Goal: Task Accomplishment & Management: Use online tool/utility

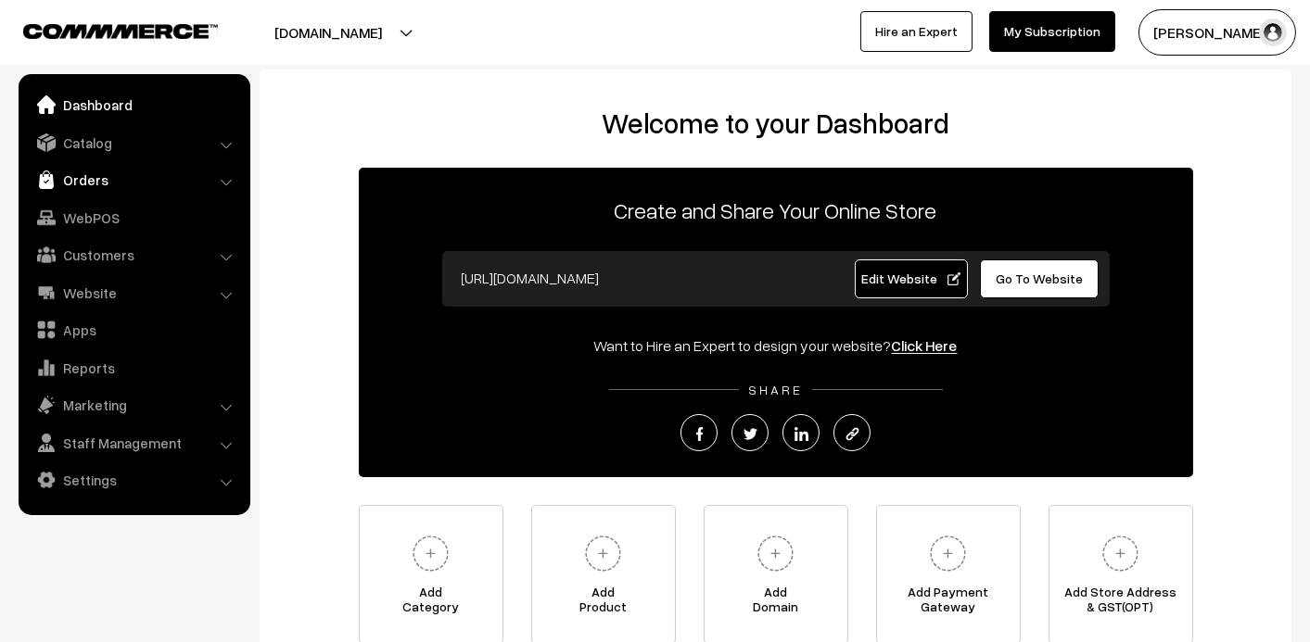
click at [130, 184] on link "Orders" at bounding box center [133, 179] width 221 height 33
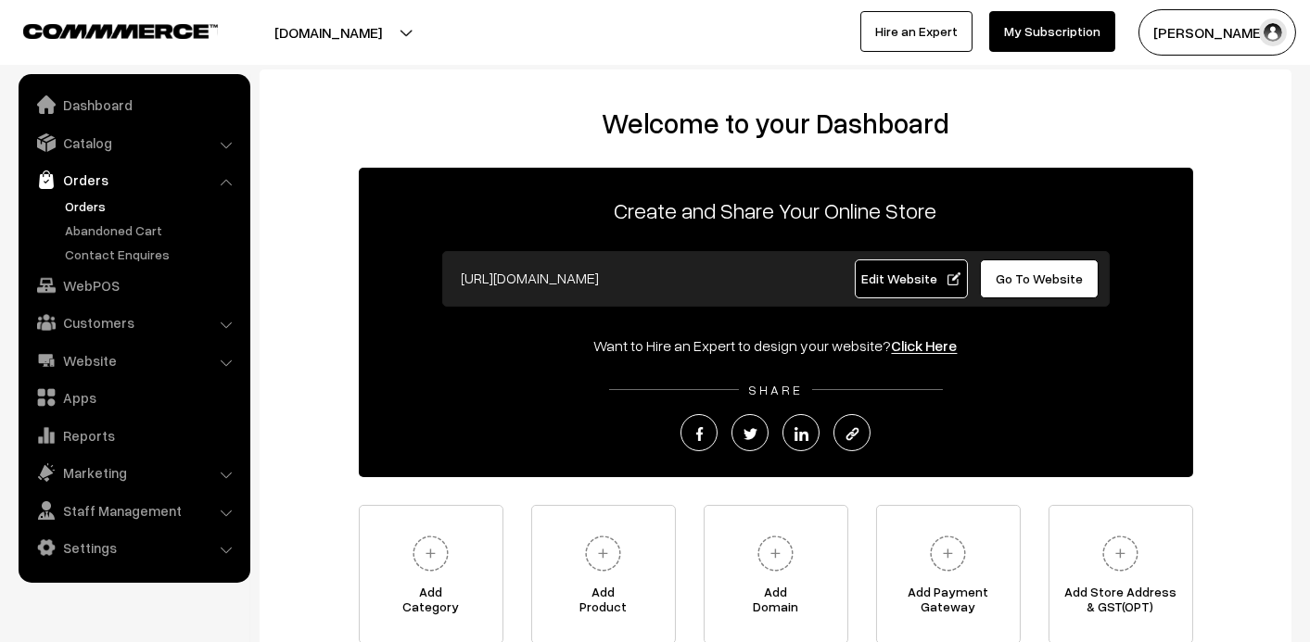
click at [87, 212] on link "Orders" at bounding box center [152, 206] width 184 height 19
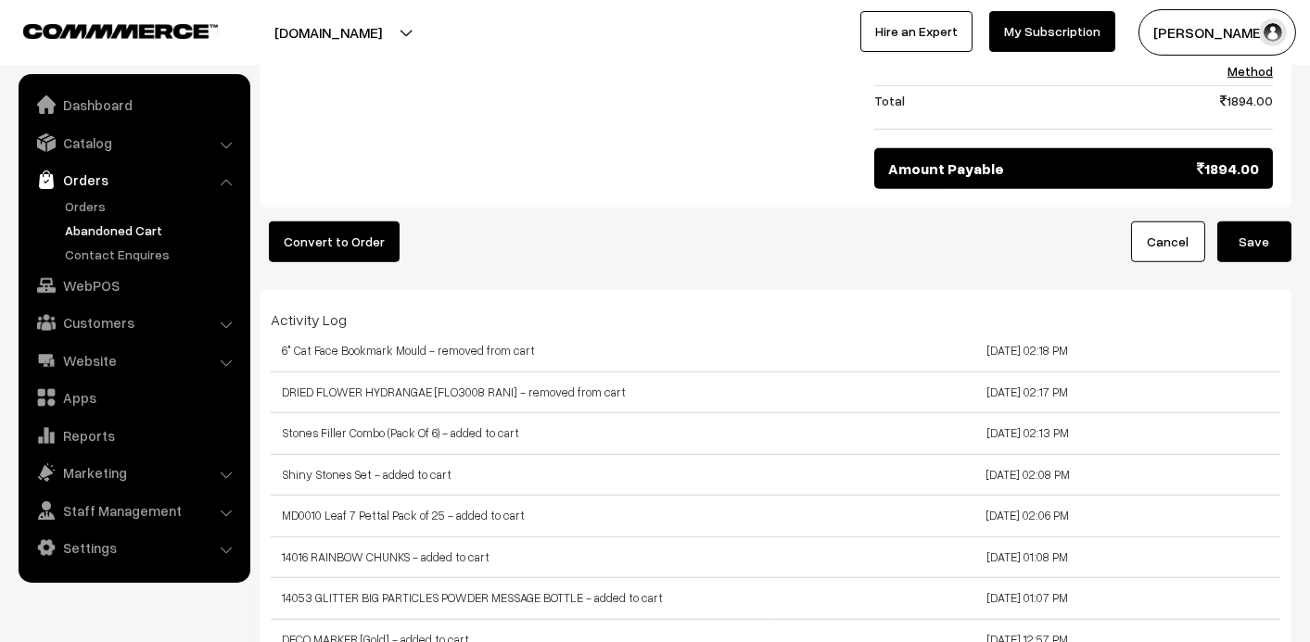
scroll to position [2811, 0]
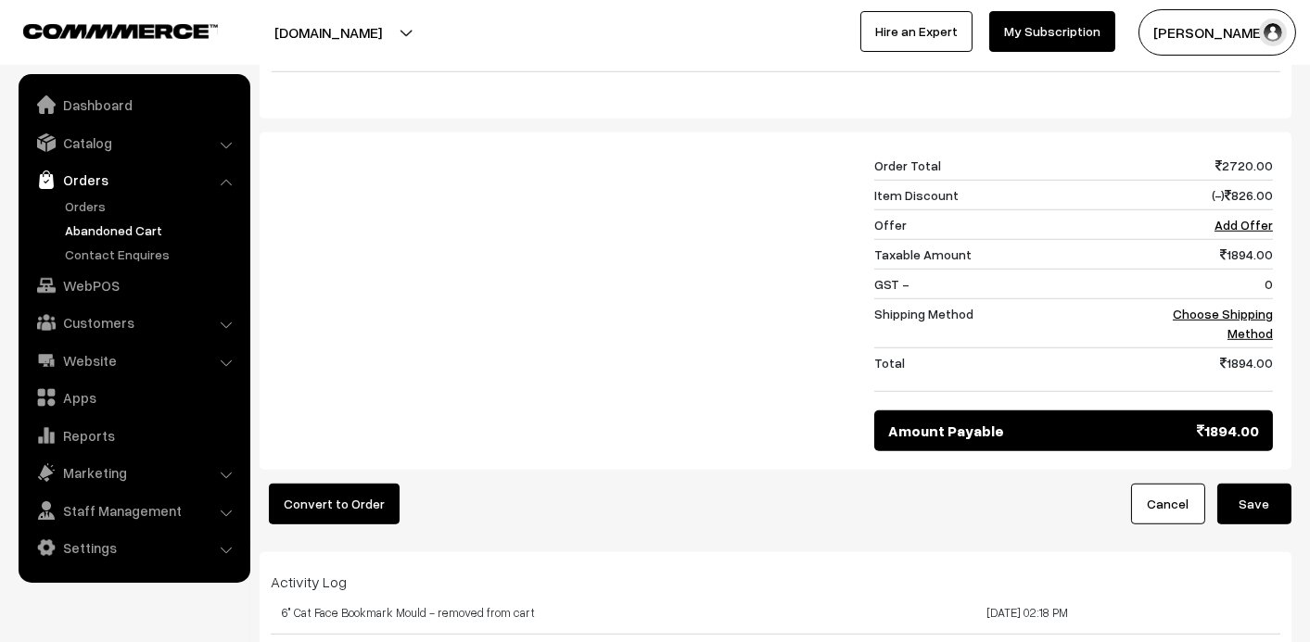
click at [291, 484] on button "Convert to Order" at bounding box center [334, 504] width 131 height 41
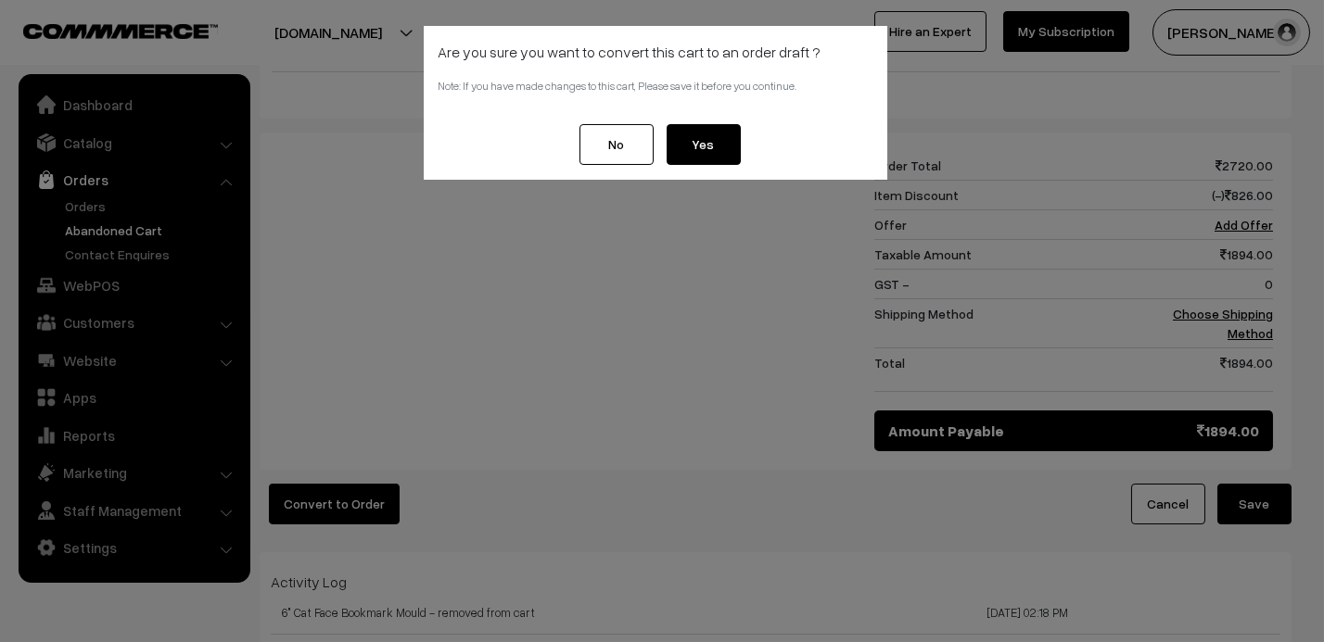
click at [641, 143] on button "No" at bounding box center [616, 144] width 74 height 41
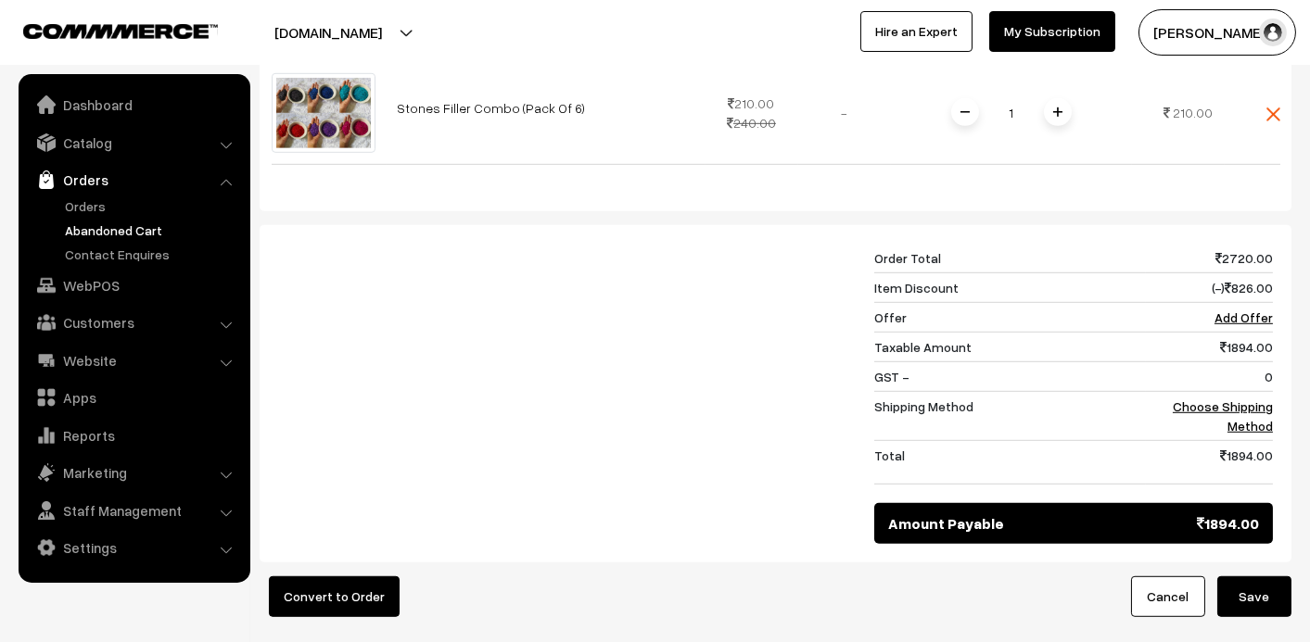
scroll to position [3273, 0]
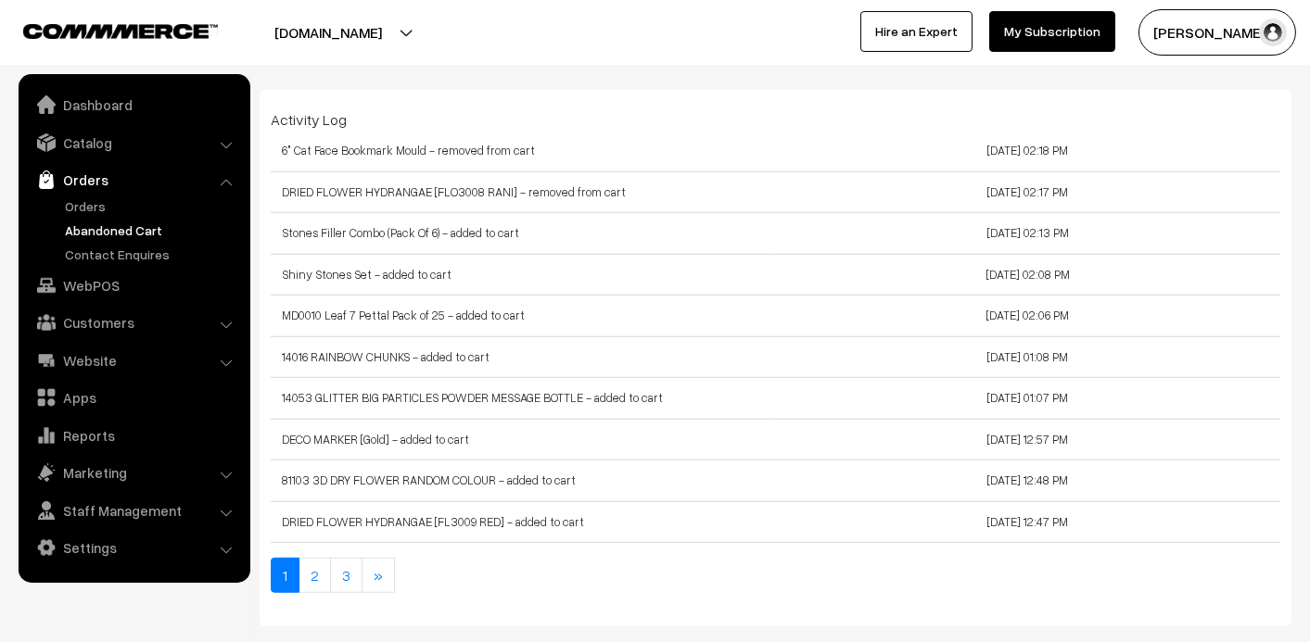
click at [102, 230] on link "Abandoned Cart" at bounding box center [152, 230] width 184 height 19
click at [86, 203] on link "Orders" at bounding box center [152, 206] width 184 height 19
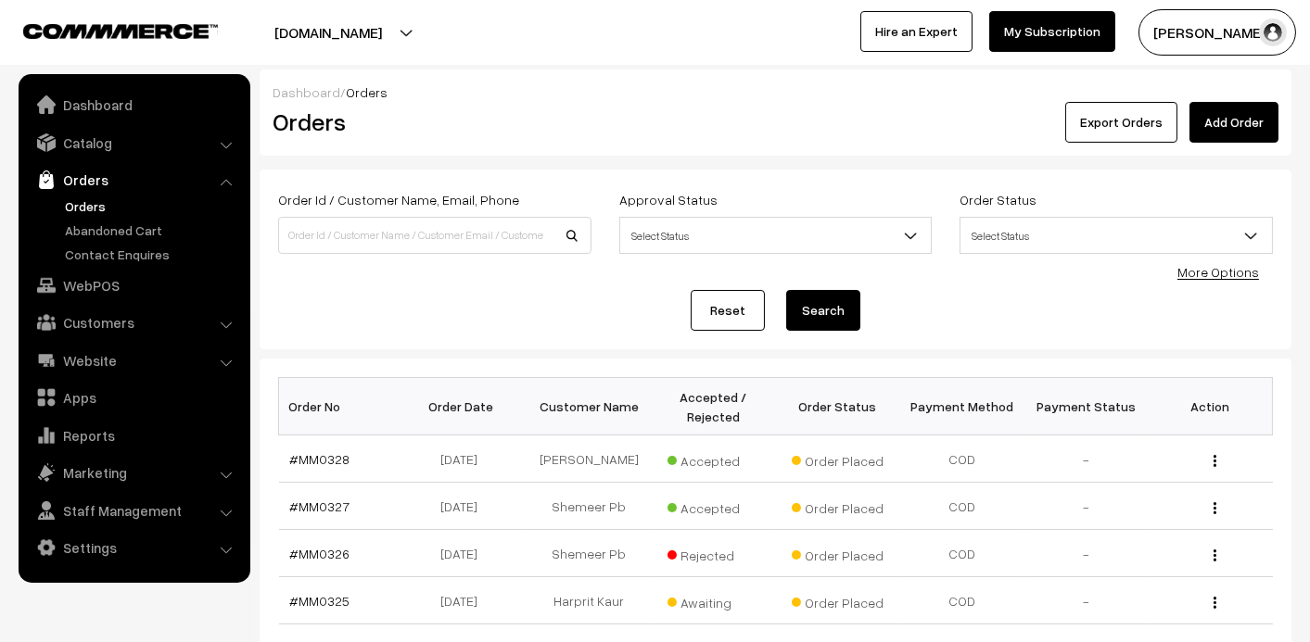
click at [81, 217] on ul "Orders" at bounding box center [134, 231] width 222 height 68
click at [83, 223] on link "Abandoned Cart" at bounding box center [152, 230] width 184 height 19
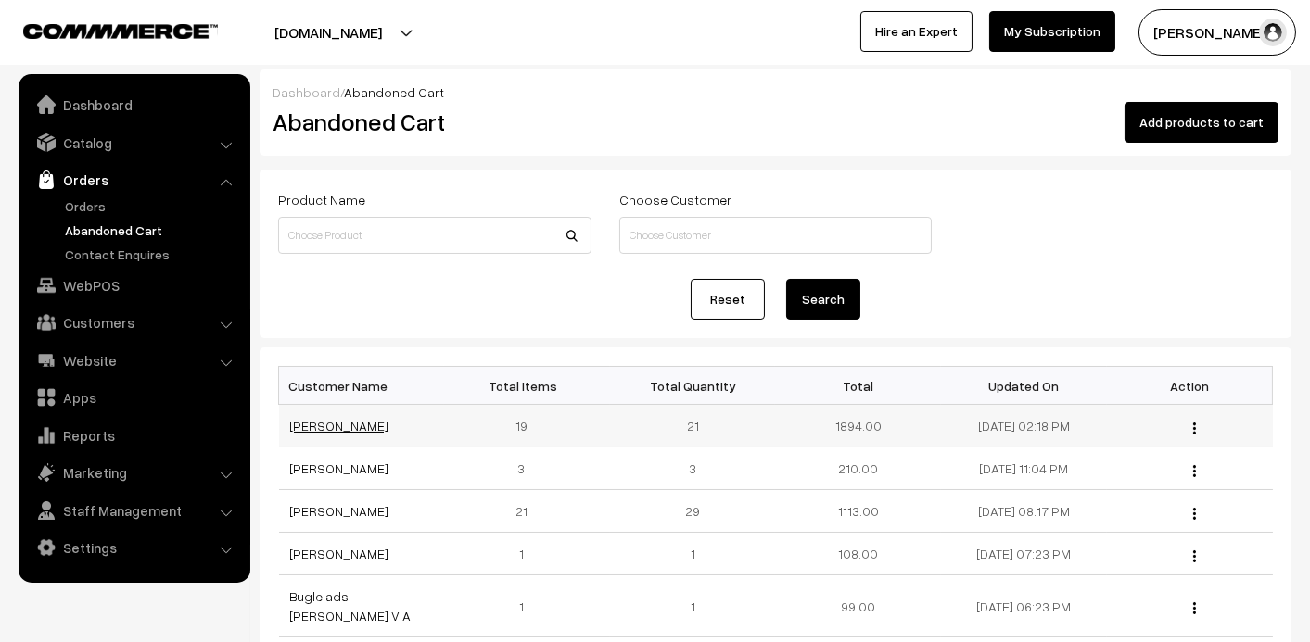
click at [317, 428] on link "[PERSON_NAME]" at bounding box center [339, 426] width 99 height 16
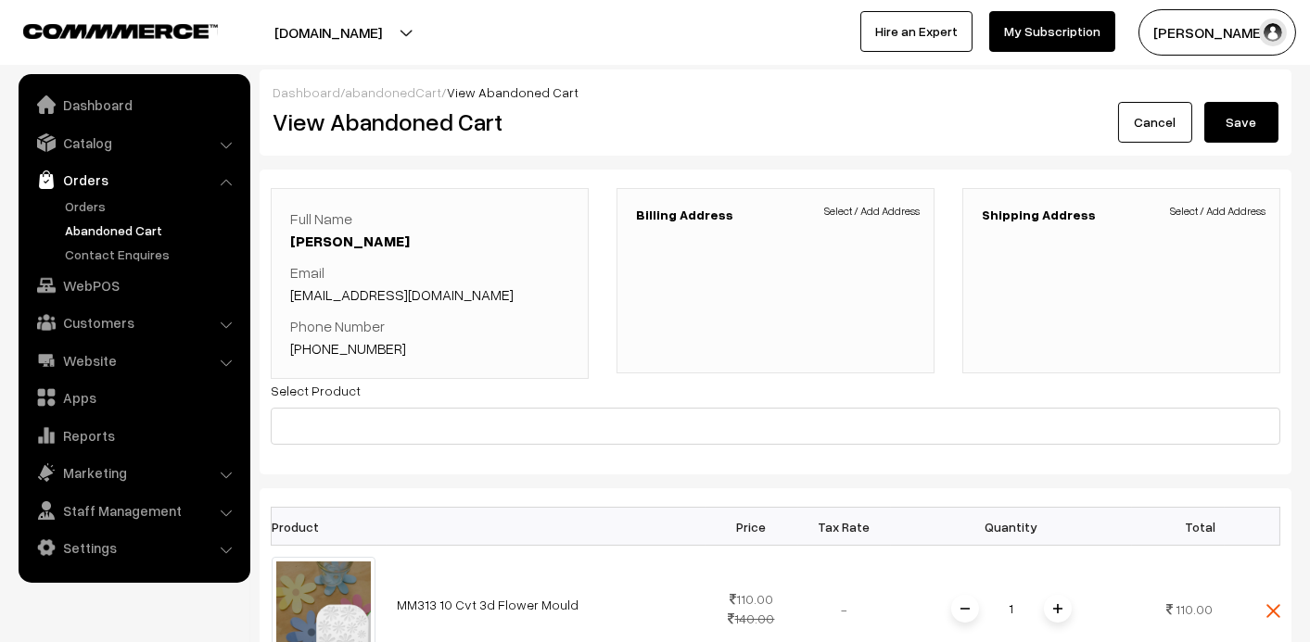
click at [883, 210] on span "Select / Add Address" at bounding box center [871, 211] width 95 height 17
click at [133, 235] on link "Abandoned Cart" at bounding box center [152, 230] width 184 height 19
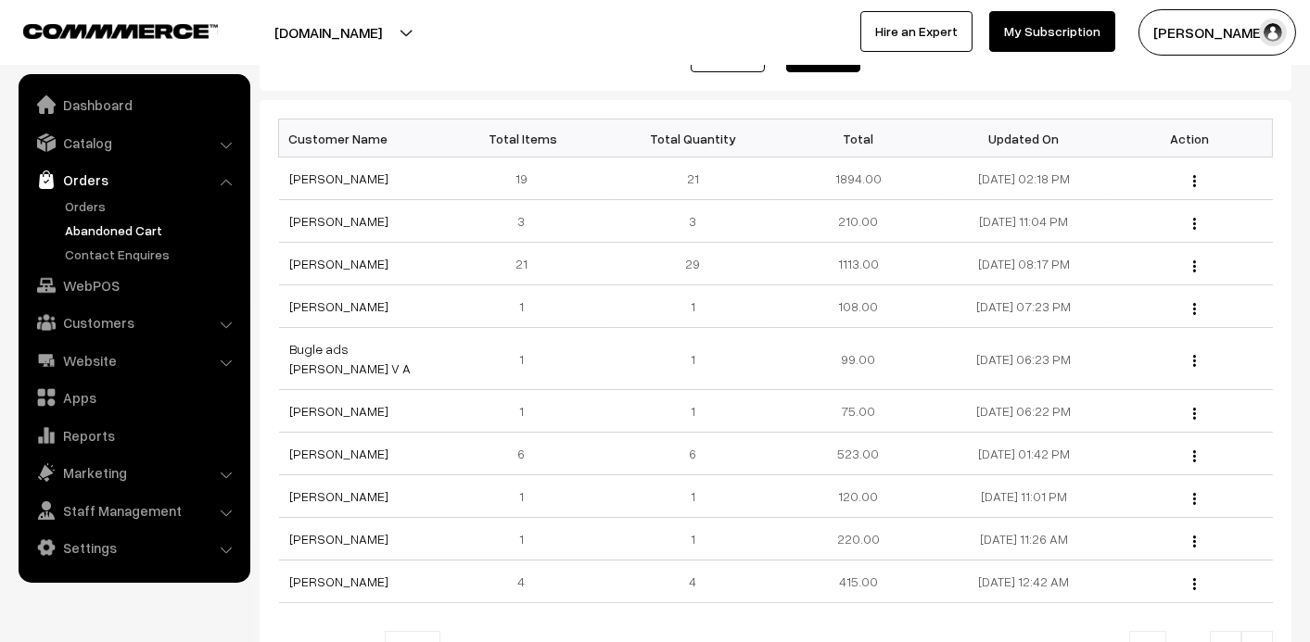
scroll to position [93, 0]
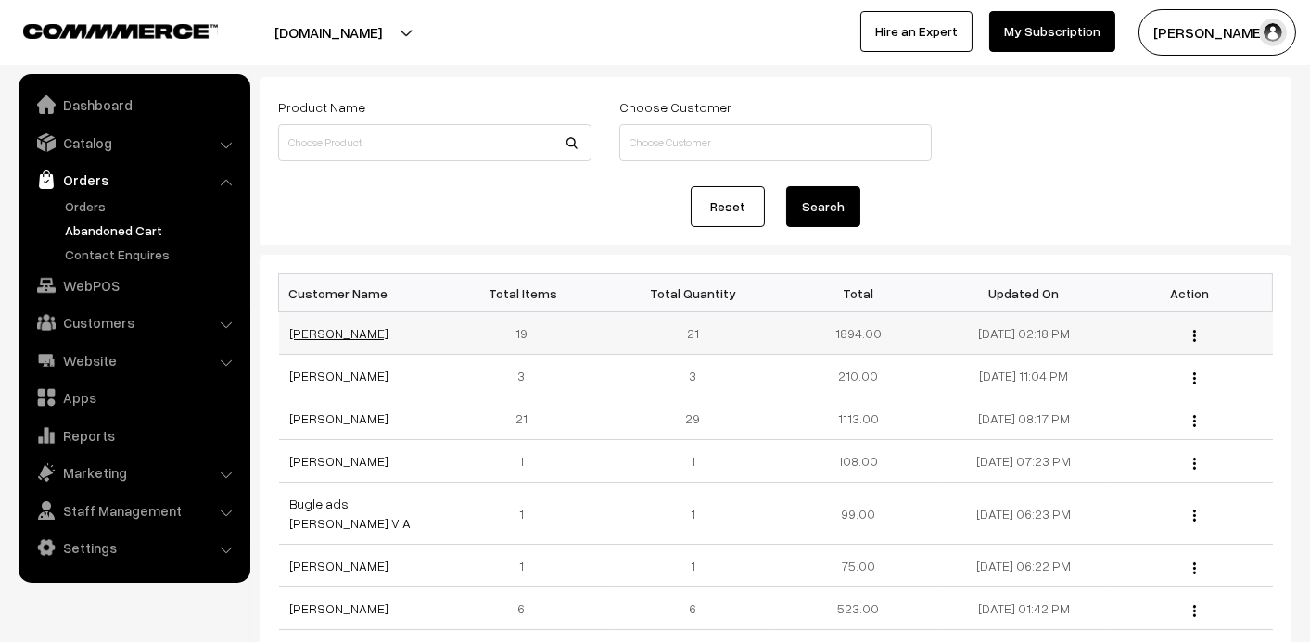
click at [303, 330] on link "[PERSON_NAME]" at bounding box center [339, 333] width 99 height 16
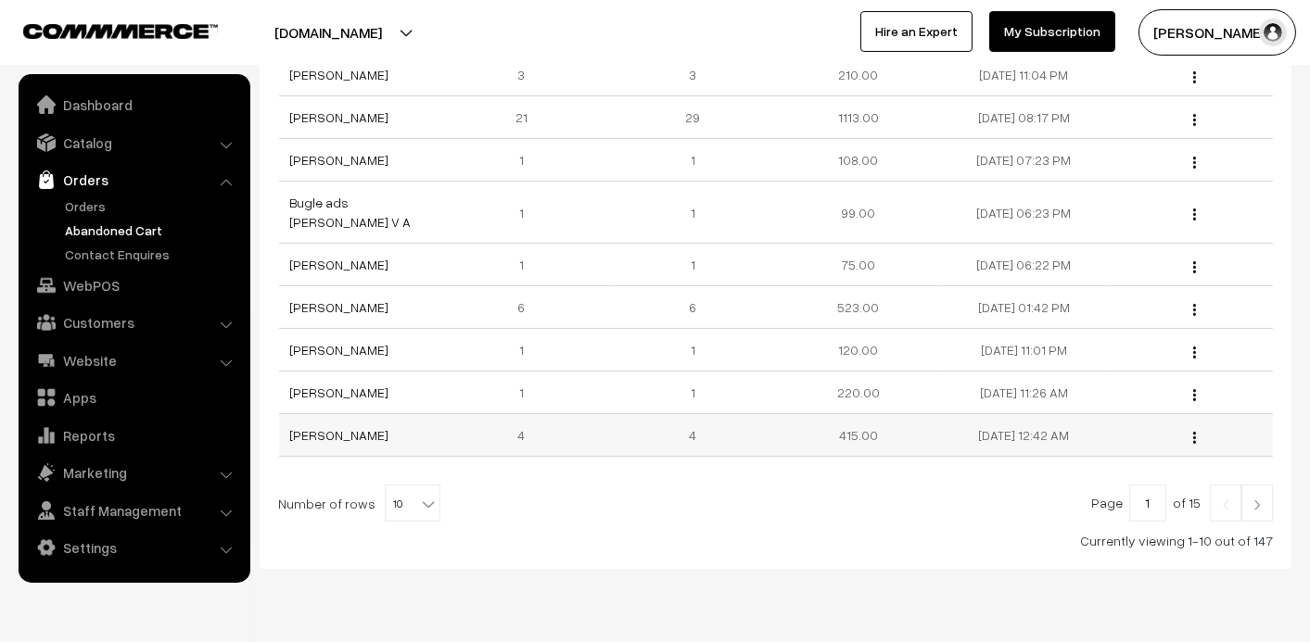
scroll to position [417, 0]
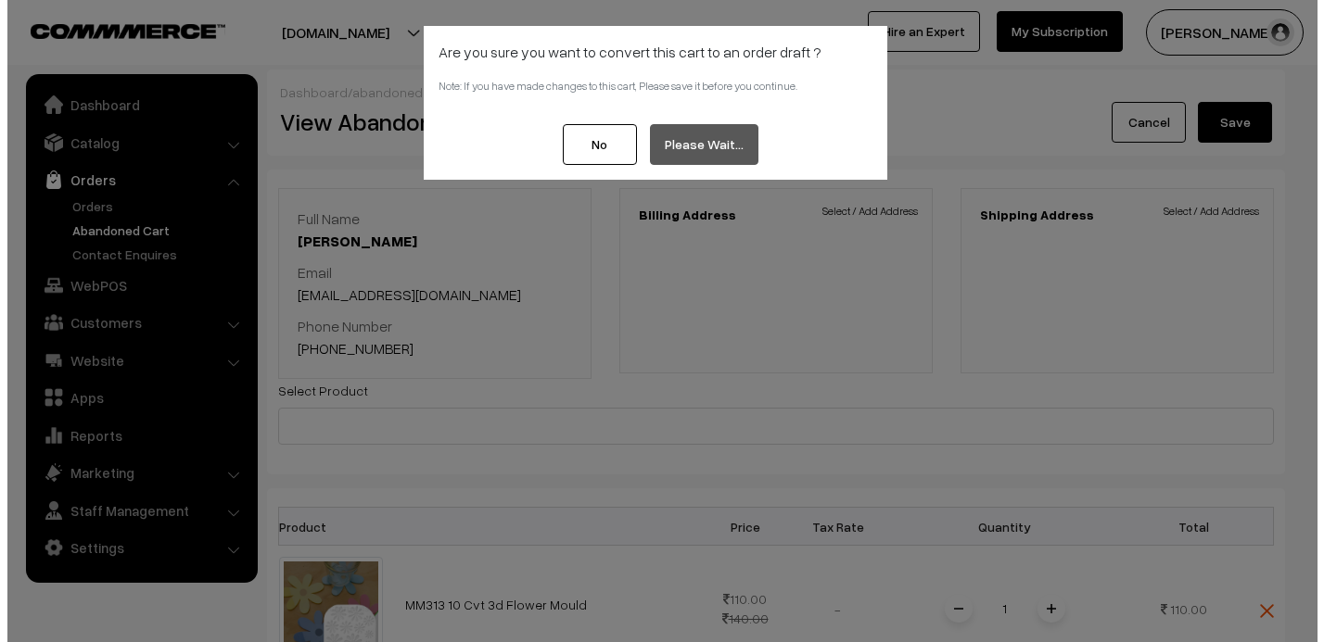
scroll to position [3054, 0]
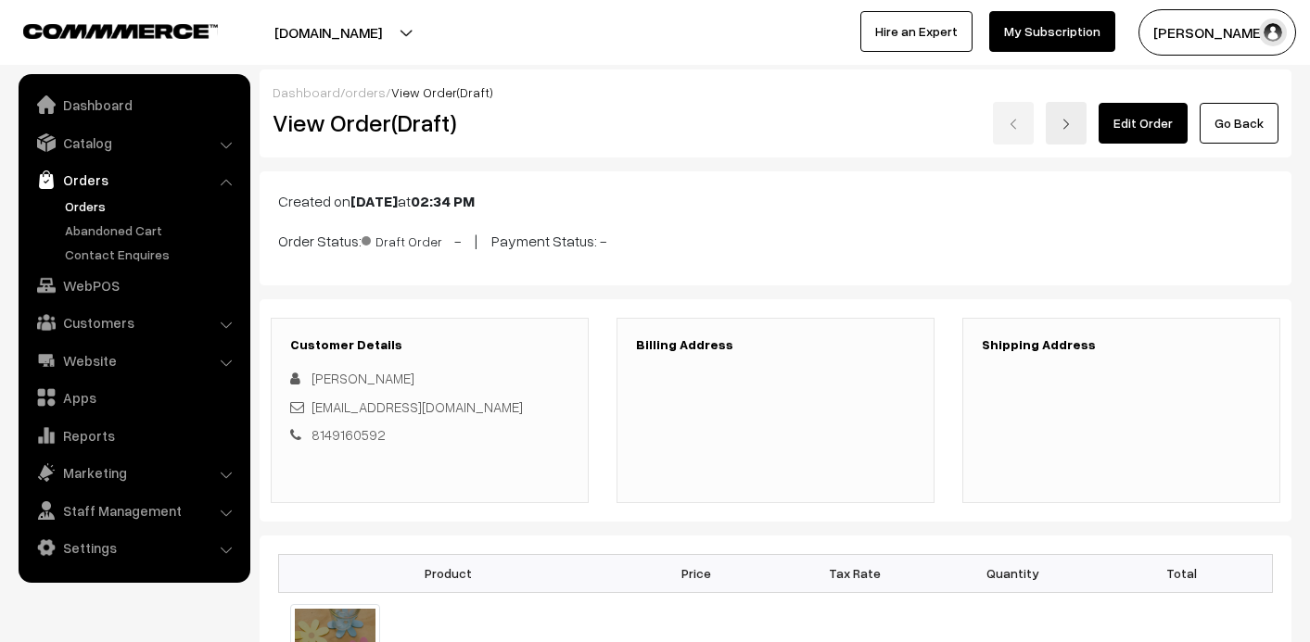
scroll to position [2674, 0]
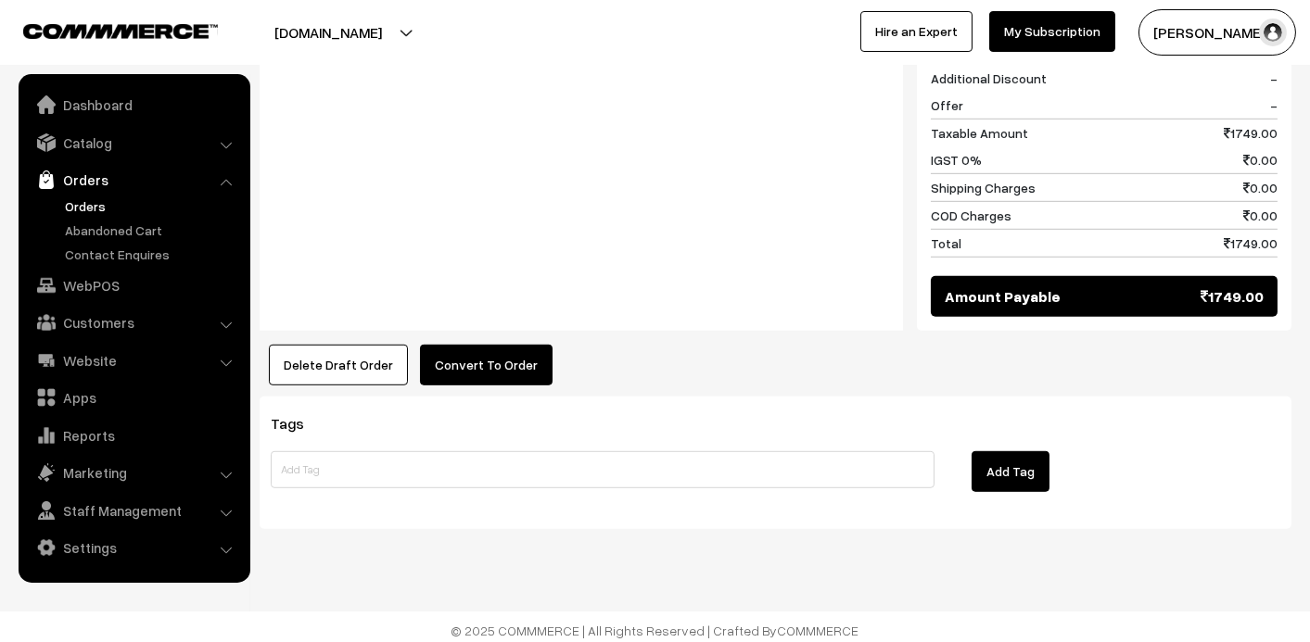
click at [502, 352] on button "Convert To Order" at bounding box center [486, 365] width 133 height 41
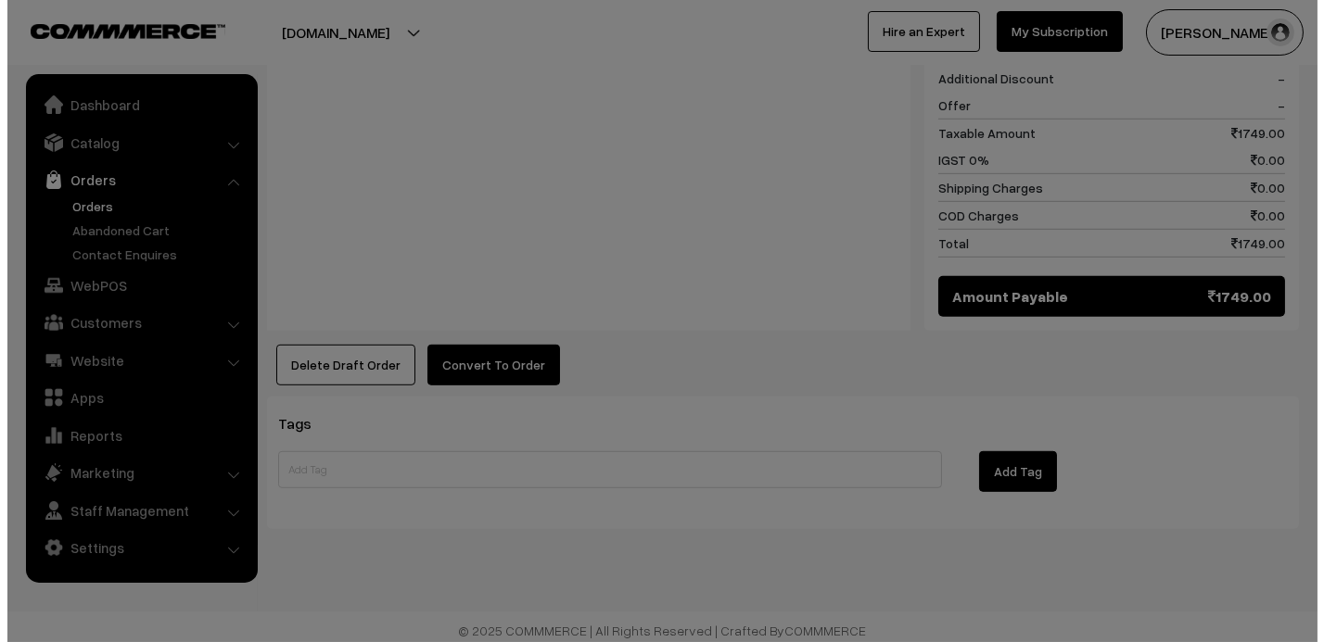
scroll to position [2702, 0]
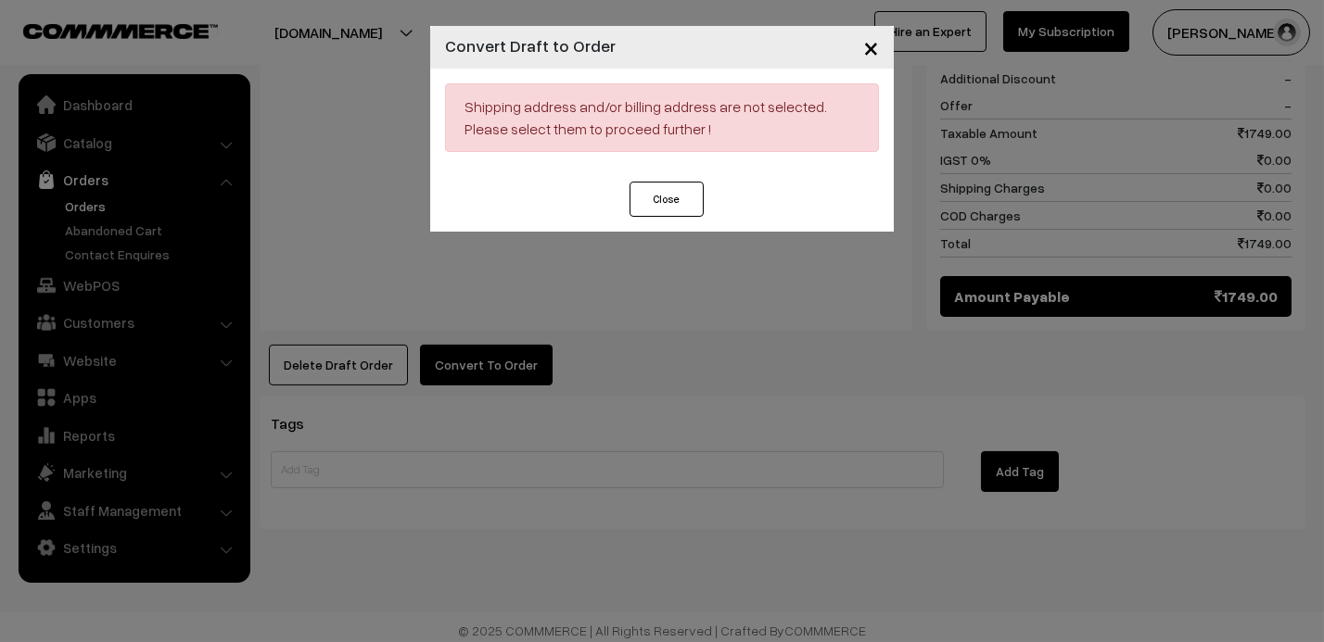
click at [657, 197] on button "Close" at bounding box center [666, 199] width 74 height 35
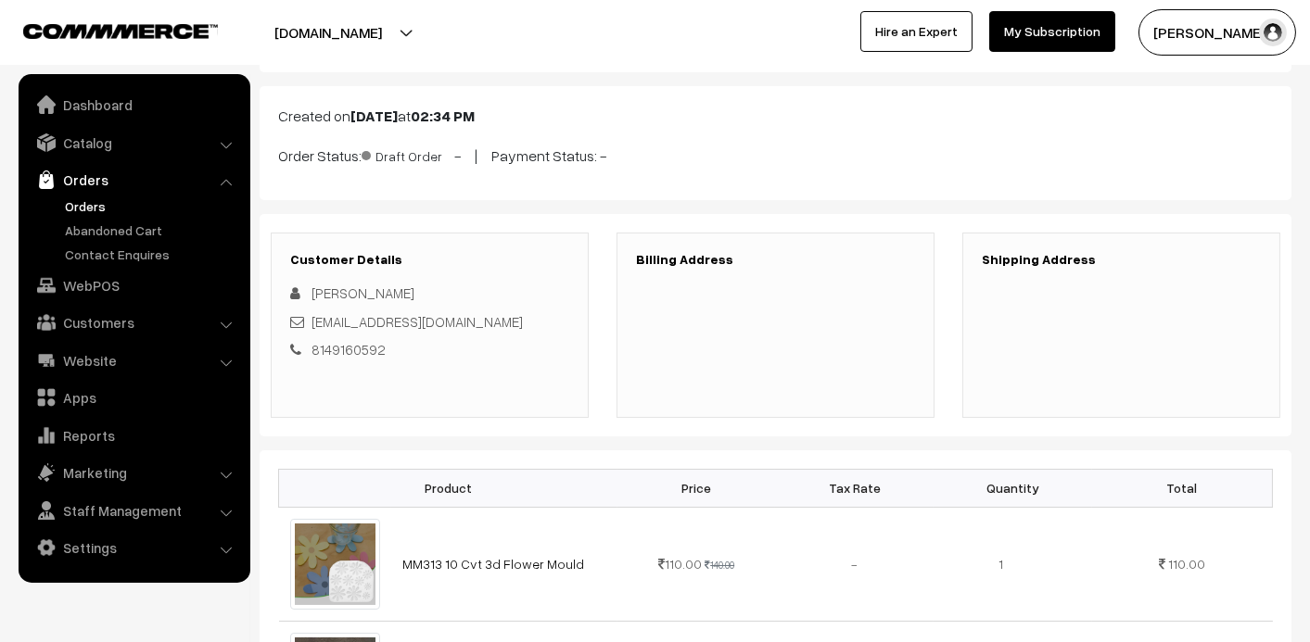
scroll to position [0, 0]
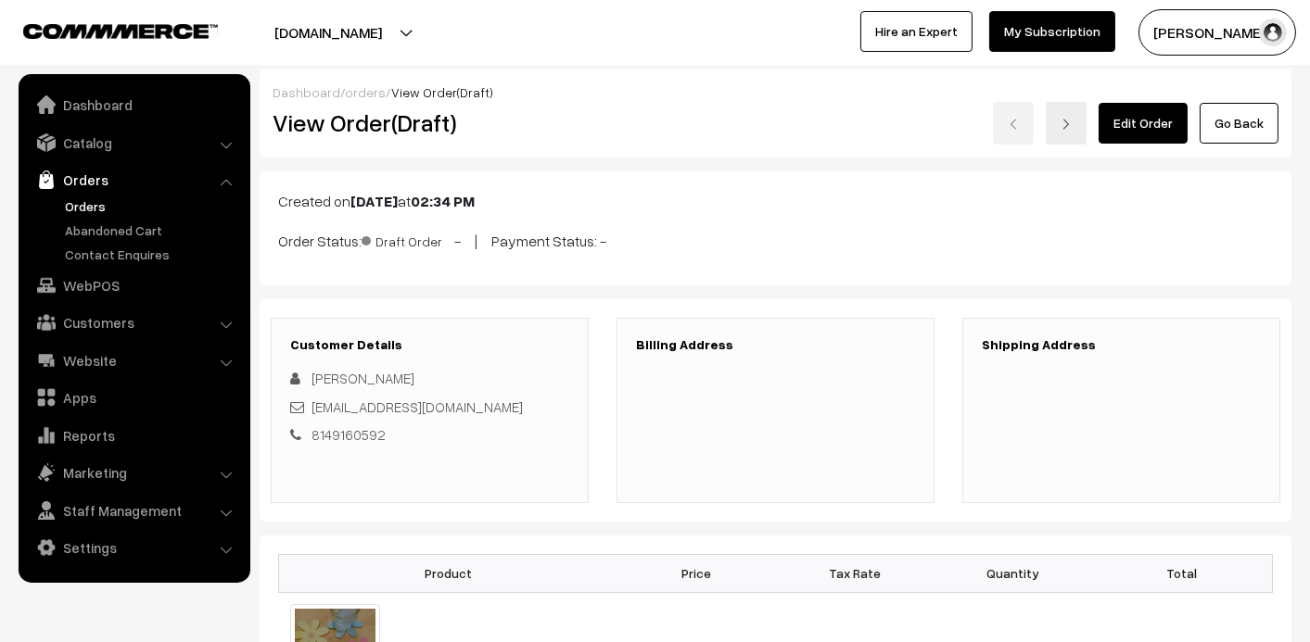
click at [734, 337] on h3 "Billing Address" at bounding box center [775, 345] width 279 height 16
drag, startPoint x: 707, startPoint y: 336, endPoint x: 700, endPoint y: 343, distance: 9.9
click at [704, 338] on h3 "Billing Address" at bounding box center [775, 345] width 279 height 16
click at [343, 376] on span "[PERSON_NAME]" at bounding box center [362, 378] width 103 height 17
click at [342, 375] on span "[PERSON_NAME]" at bounding box center [362, 378] width 103 height 17
